Goal: Information Seeking & Learning: Find specific fact

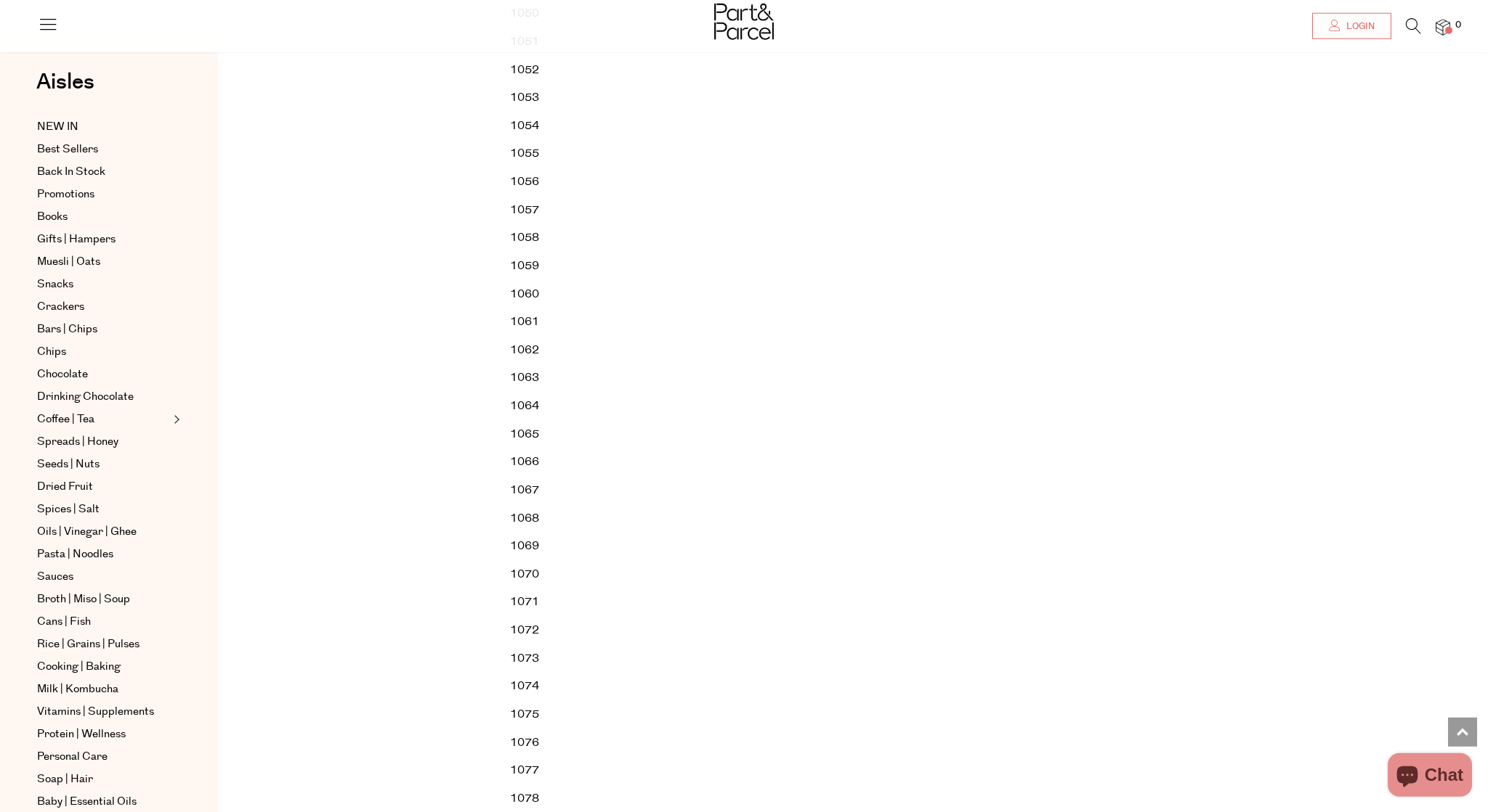
scroll to position [1608, 0]
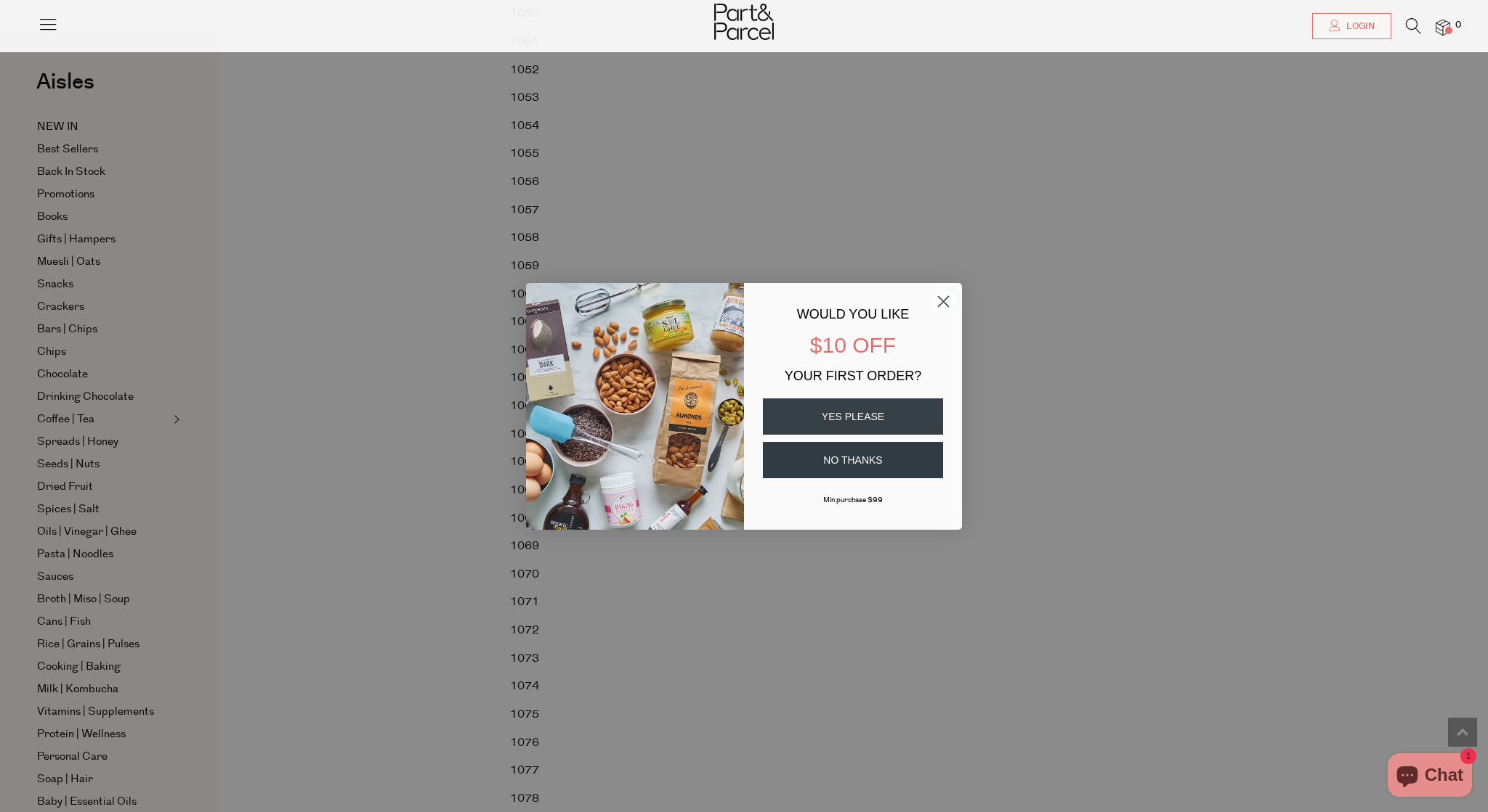
click at [941, 301] on circle "Close dialog" at bounding box center [943, 300] width 24 height 24
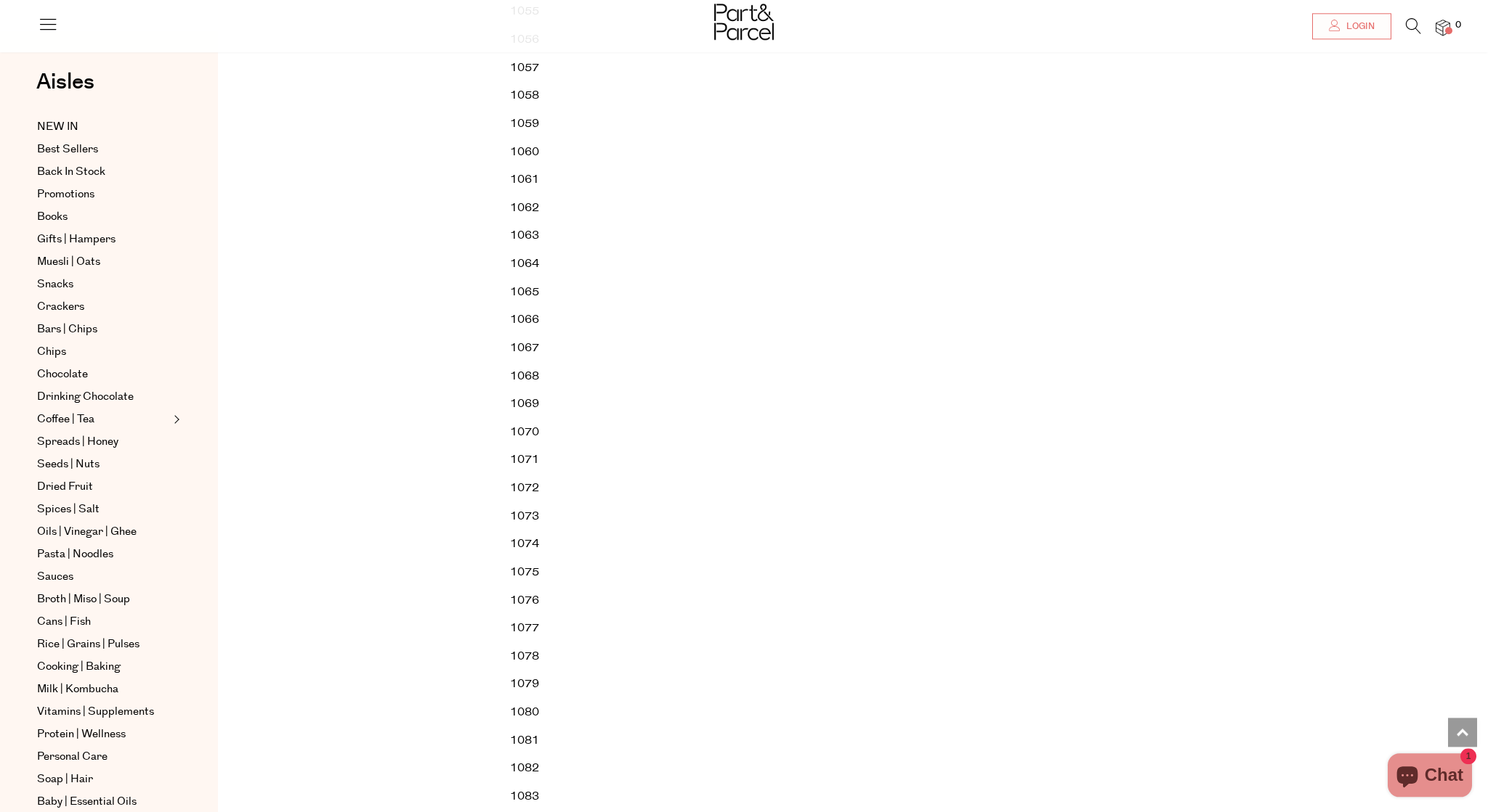
scroll to position [1733, 0]
